Goal: Task Accomplishment & Management: Use online tool/utility

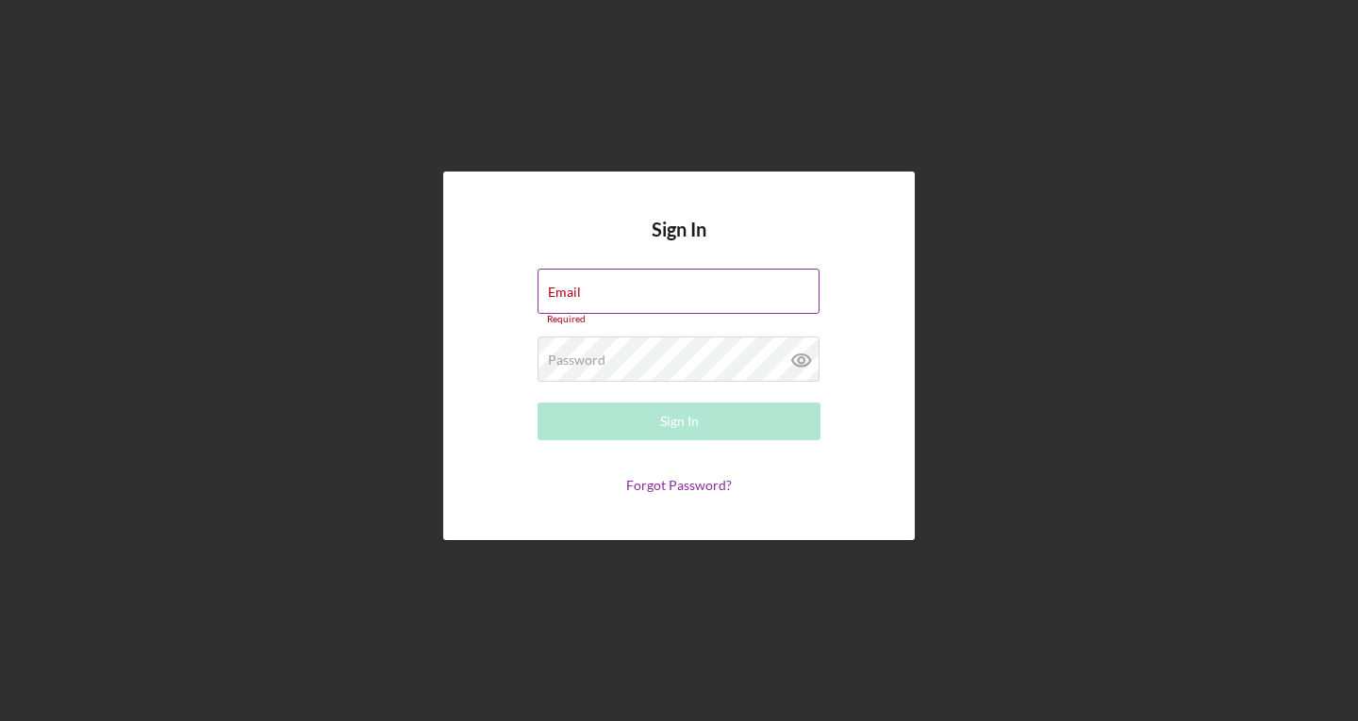
click at [629, 289] on div "Email Required" at bounding box center [679, 297] width 283 height 57
click at [601, 294] on input "Email" at bounding box center [679, 291] width 282 height 45
type input "[EMAIL_ADDRESS][DOMAIN_NAME]"
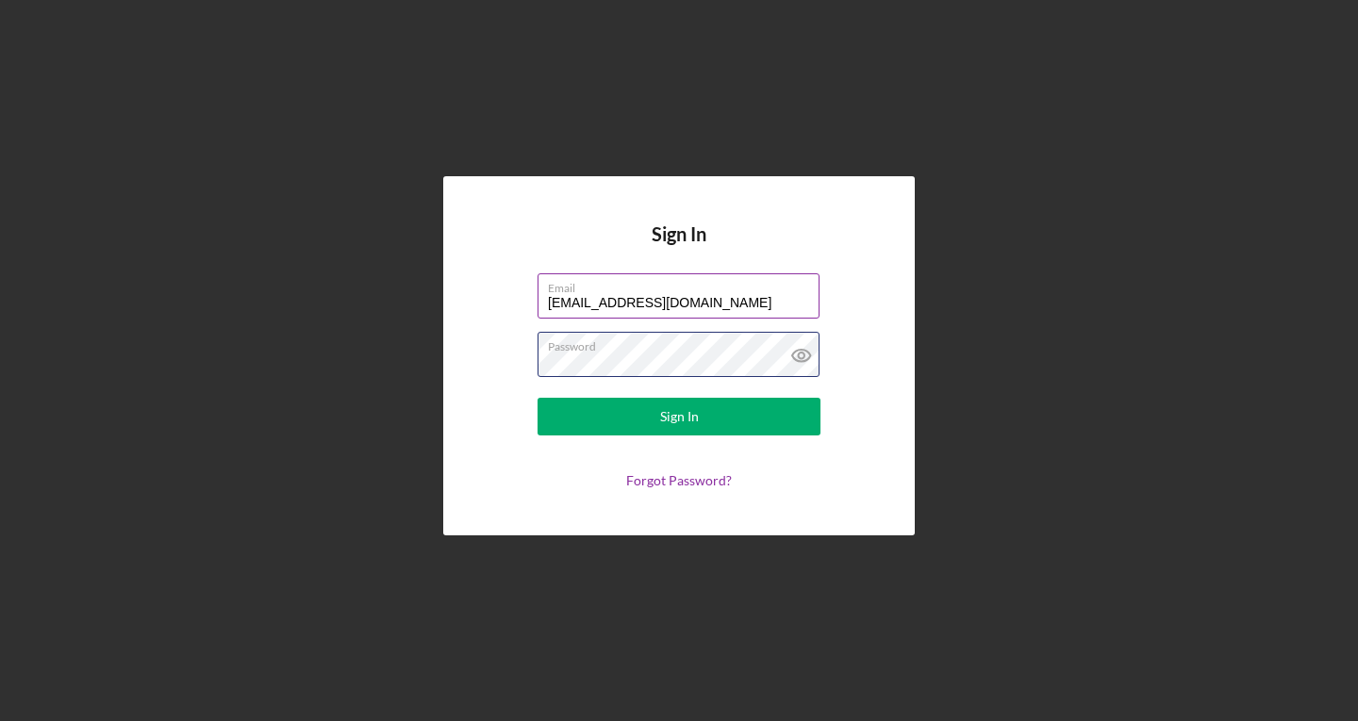
click at [538, 398] on button "Sign In" at bounding box center [679, 417] width 283 height 38
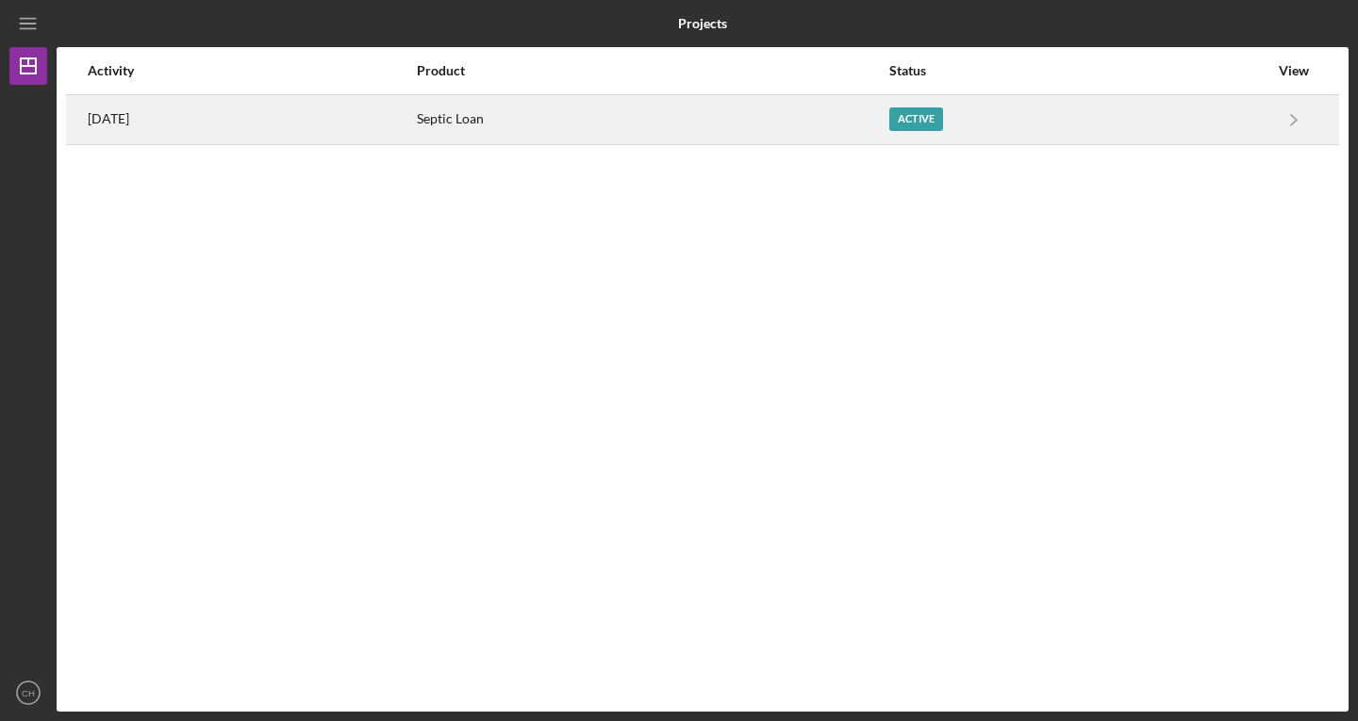
click at [943, 115] on div "Active" at bounding box center [916, 120] width 54 height 24
